Goal: Information Seeking & Learning: Learn about a topic

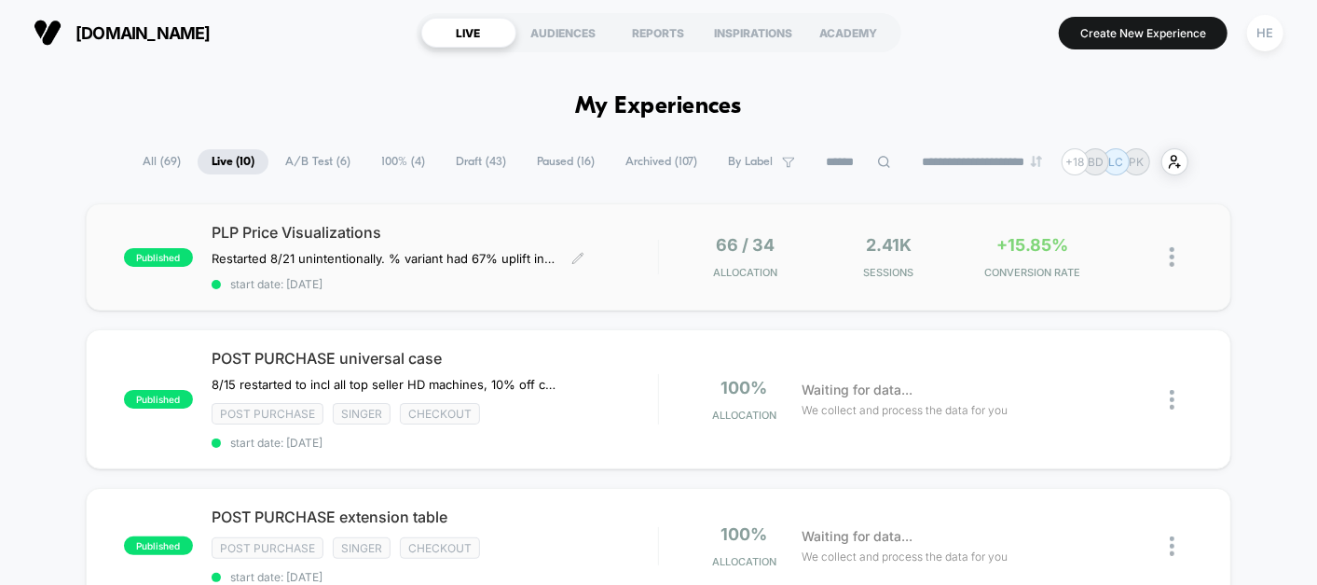
click at [582, 283] on span "start date: [DATE]" at bounding box center [435, 284] width 447 height 14
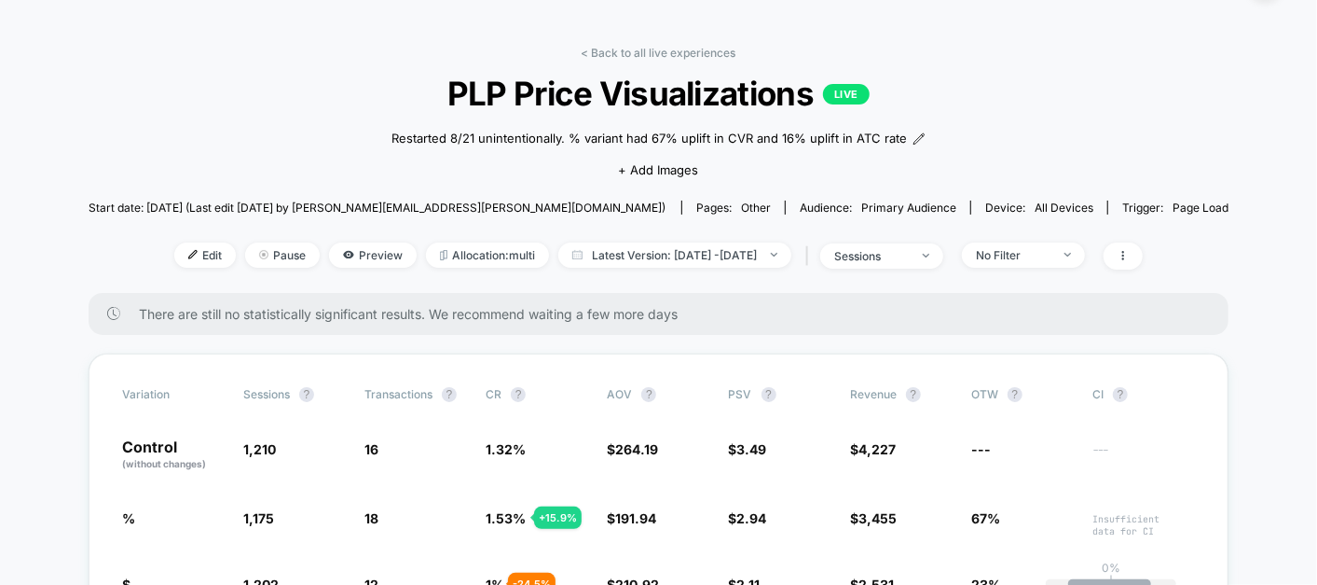
scroll to position [6, 0]
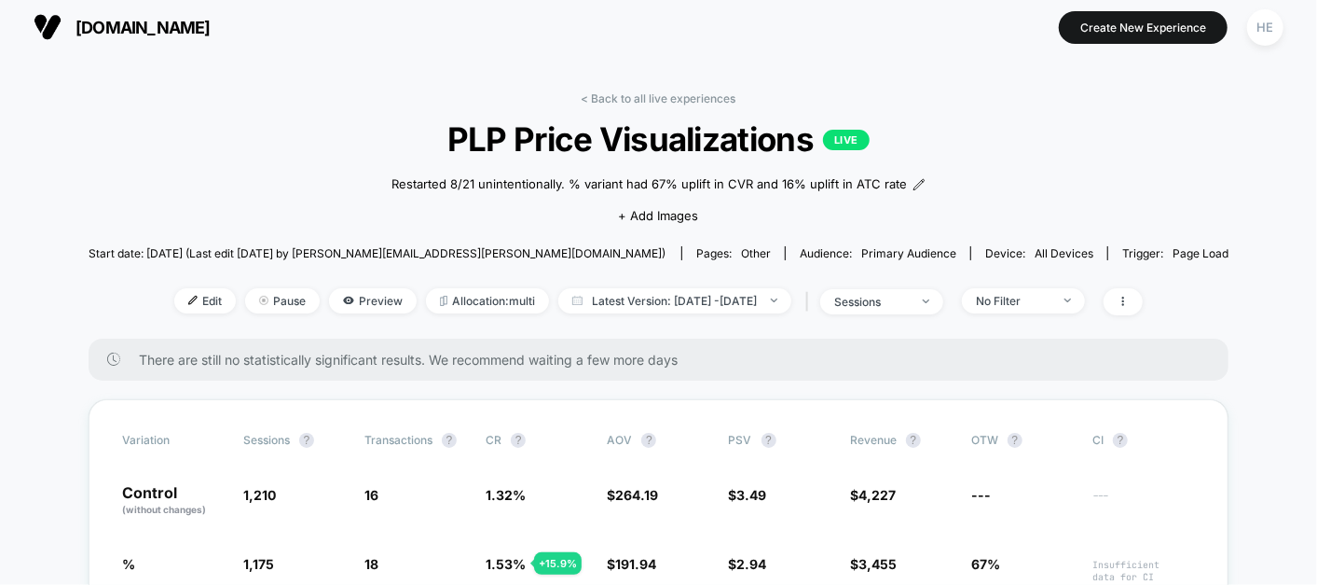
click at [608, 95] on link "< Back to all live experiences" at bounding box center [659, 98] width 155 height 14
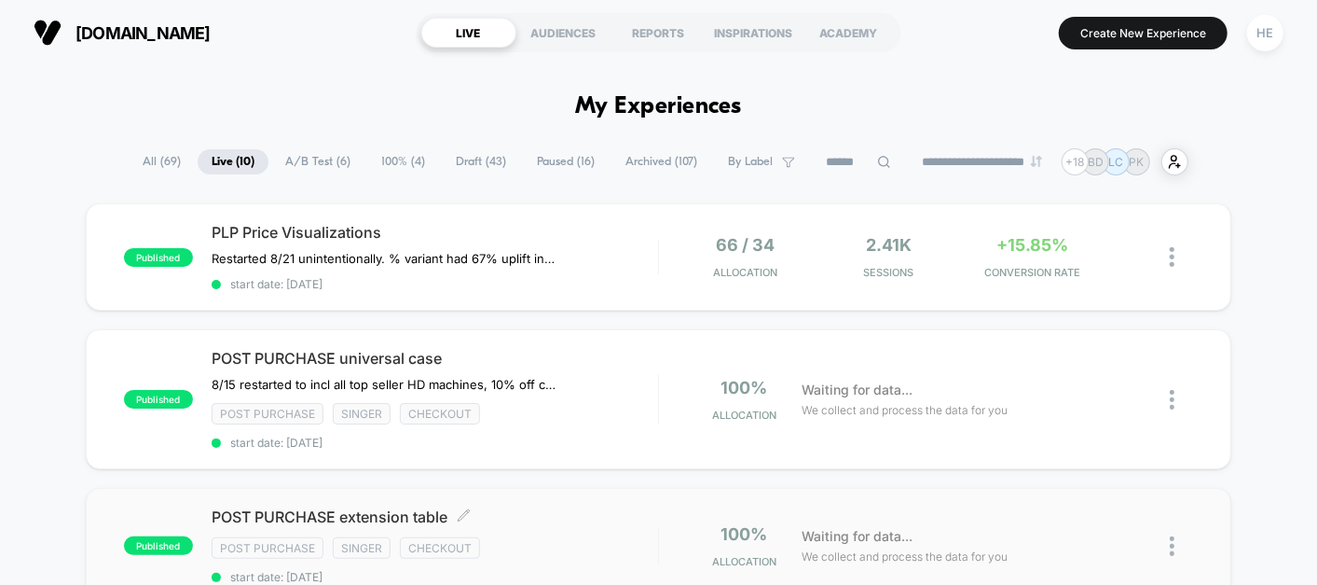
click at [516, 560] on div "POST PURCHASE extension table Click to edit experience details Click to edit ex…" at bounding box center [435, 545] width 447 height 76
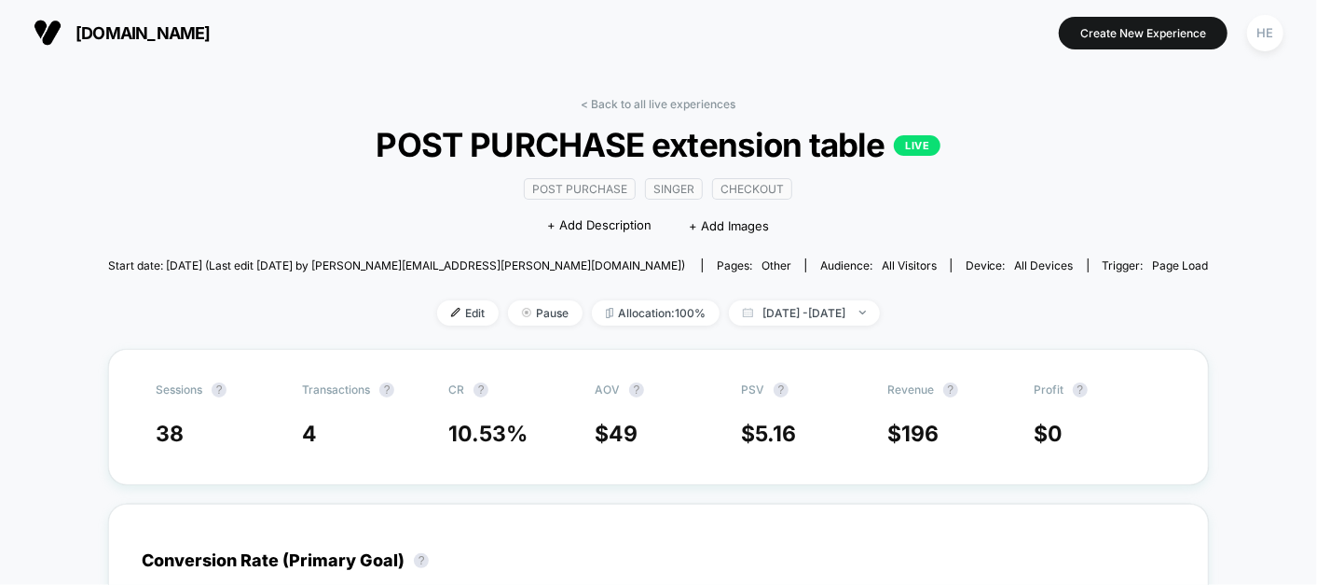
scroll to position [205, 0]
